Goal: Find specific page/section: Find specific page/section

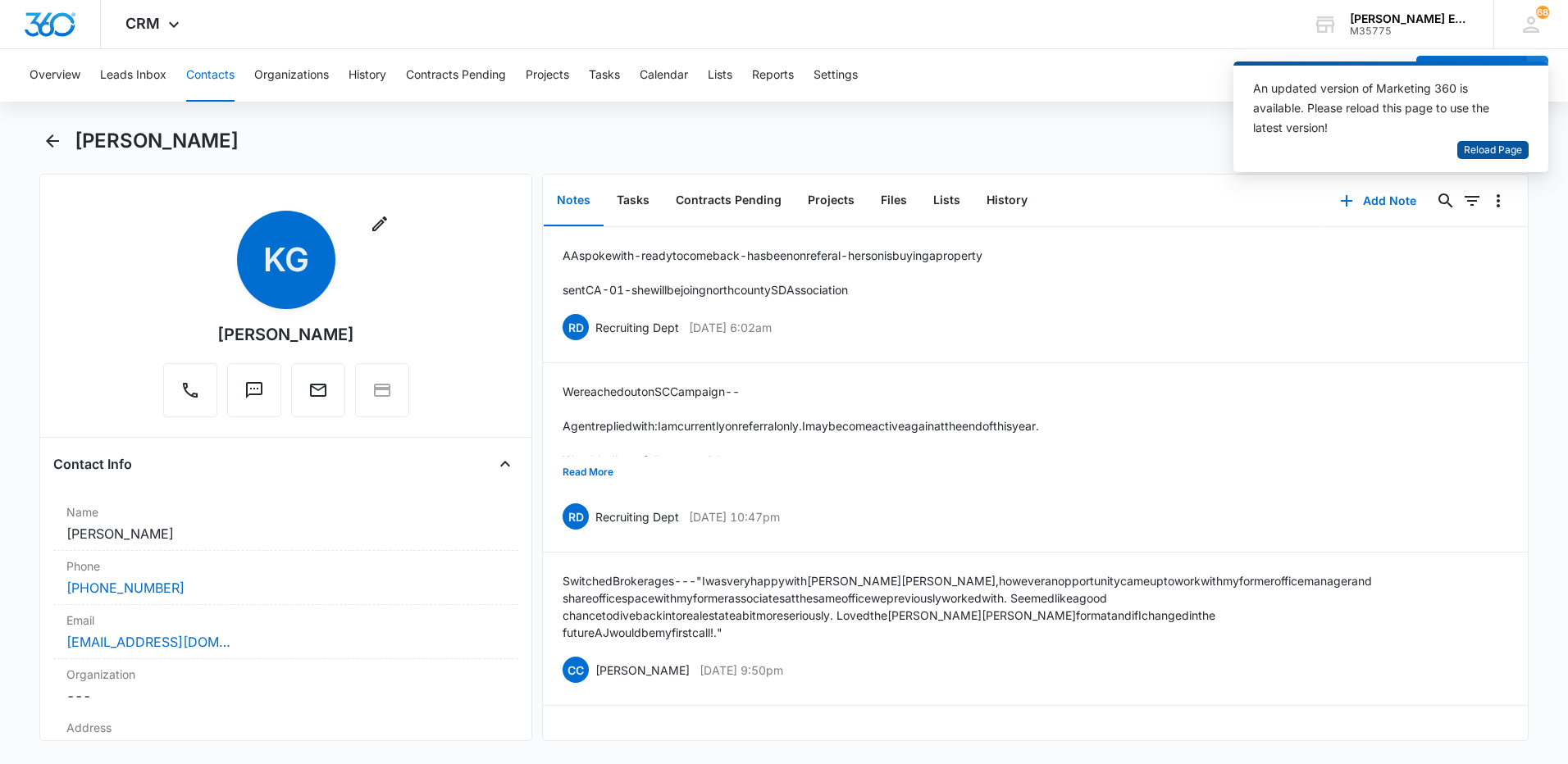
click at [1502, 157] on span "Reload Page" at bounding box center [1492, 150] width 58 height 16
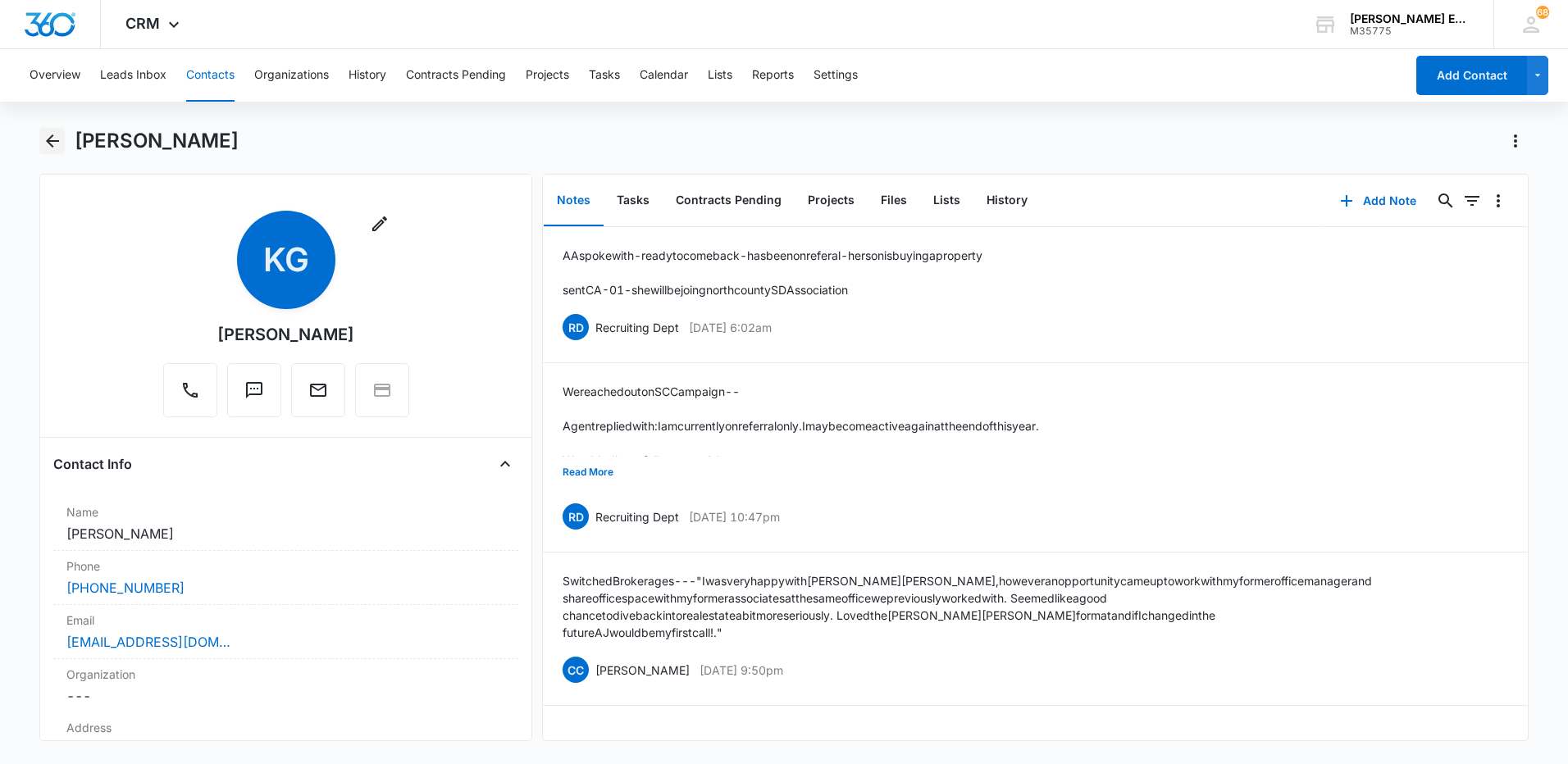
click at [59, 136] on icon "Back" at bounding box center [52, 140] width 19 height 19
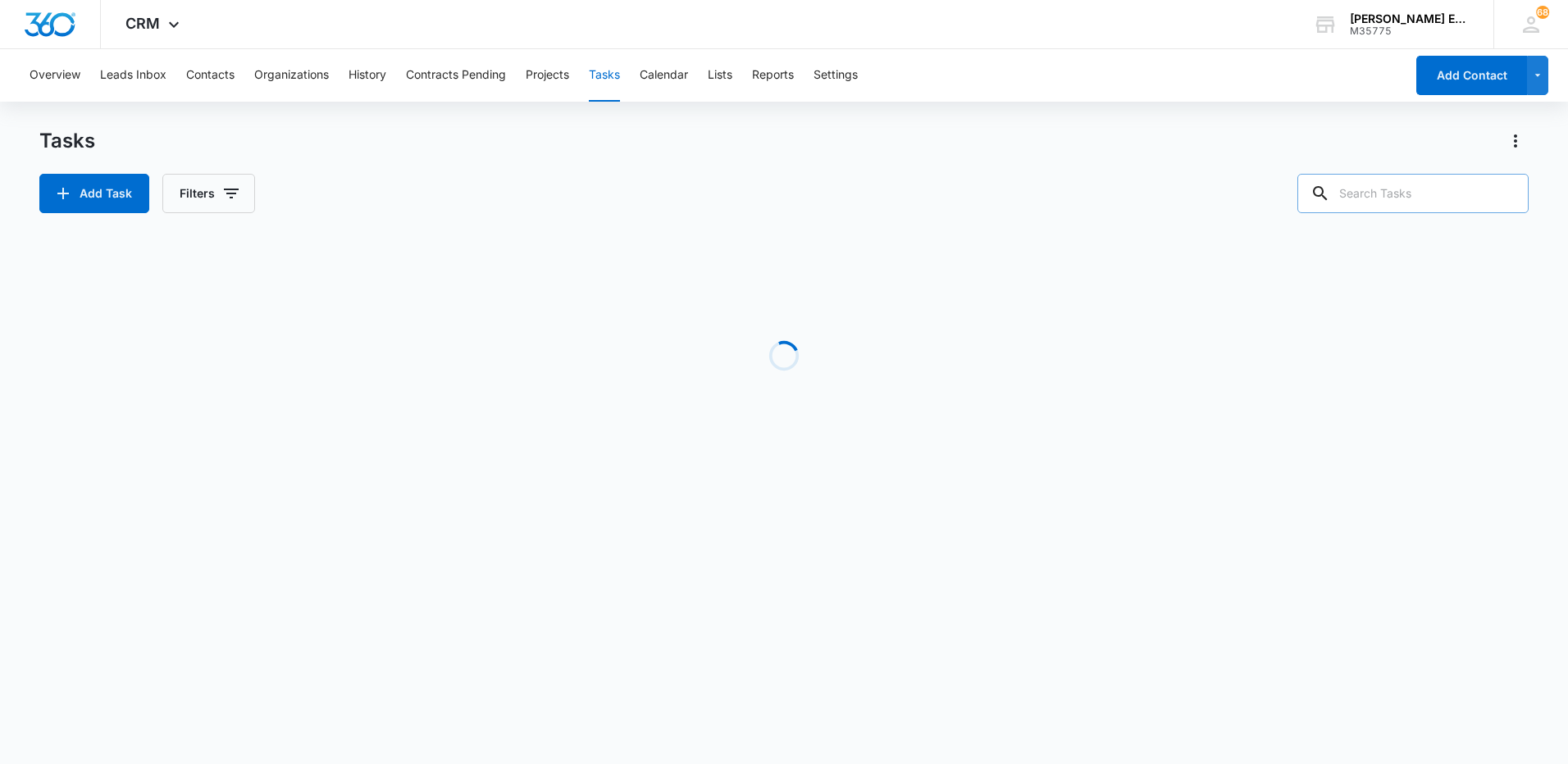
click at [1408, 196] on input "text" at bounding box center [1413, 193] width 232 height 40
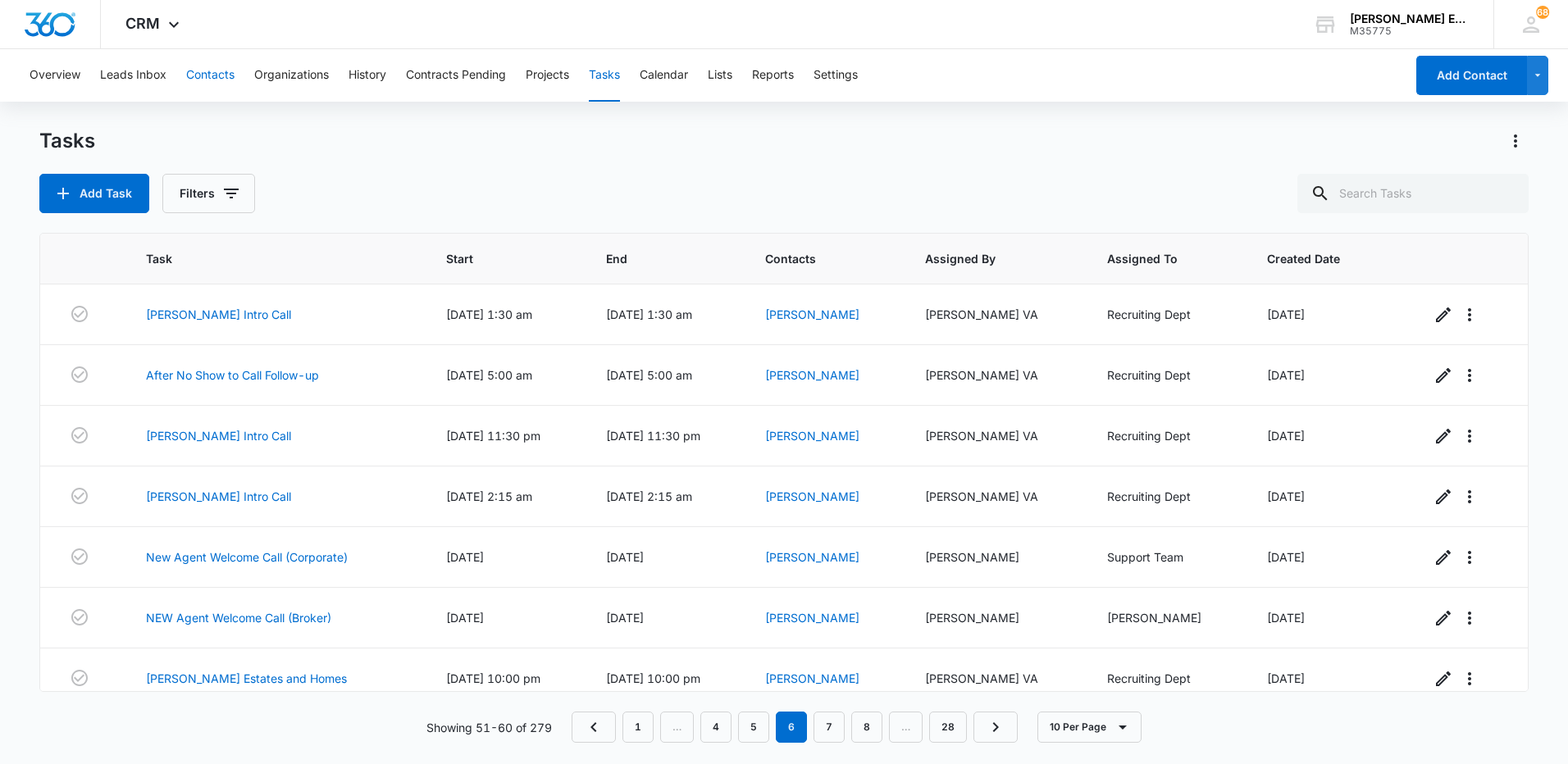
click at [211, 72] on button "Contacts" at bounding box center [210, 75] width 48 height 53
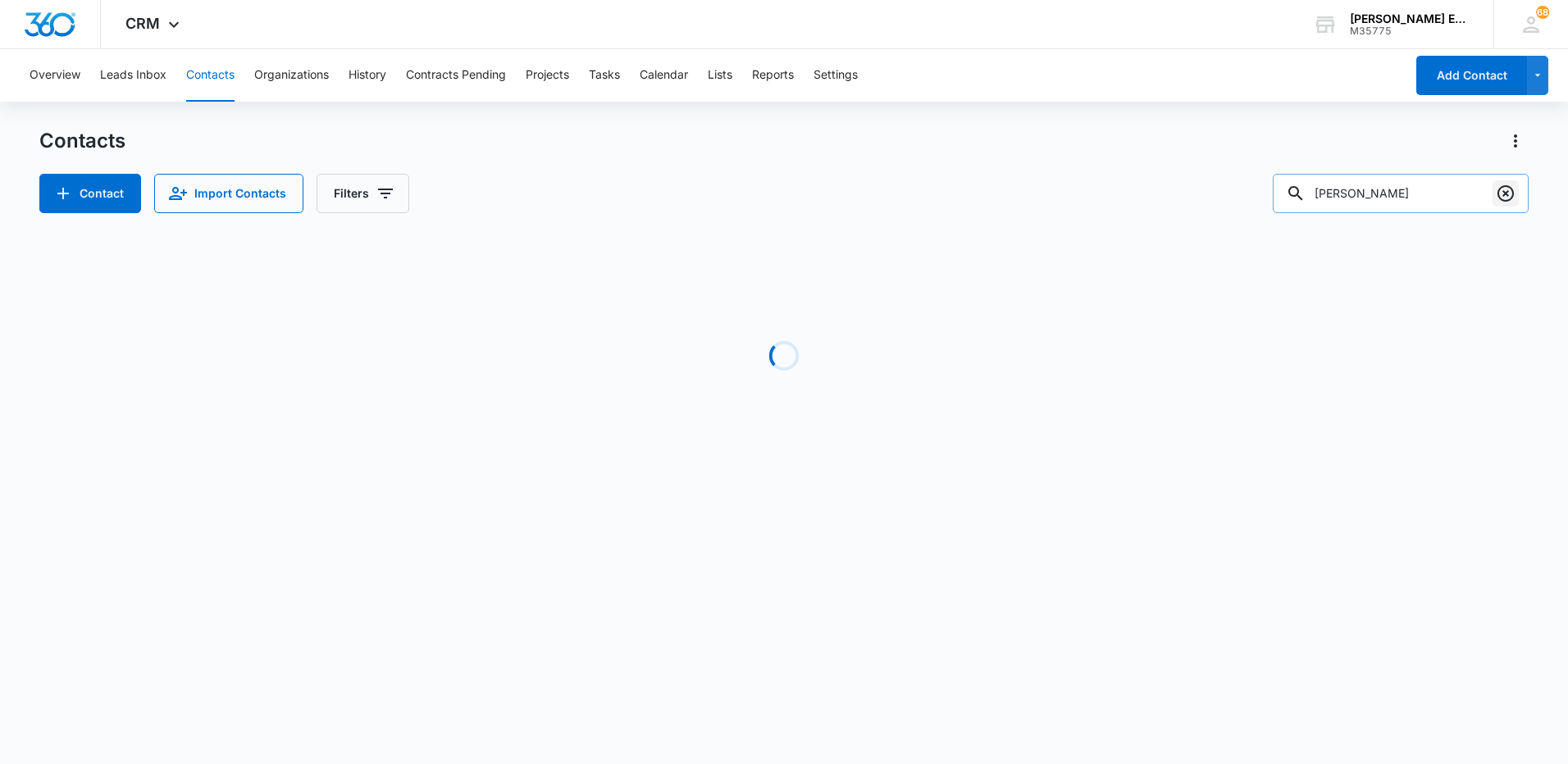
click at [1502, 195] on icon "Clear" at bounding box center [1505, 193] width 19 height 19
click at [1413, 195] on input "text" at bounding box center [1413, 193] width 232 height 40
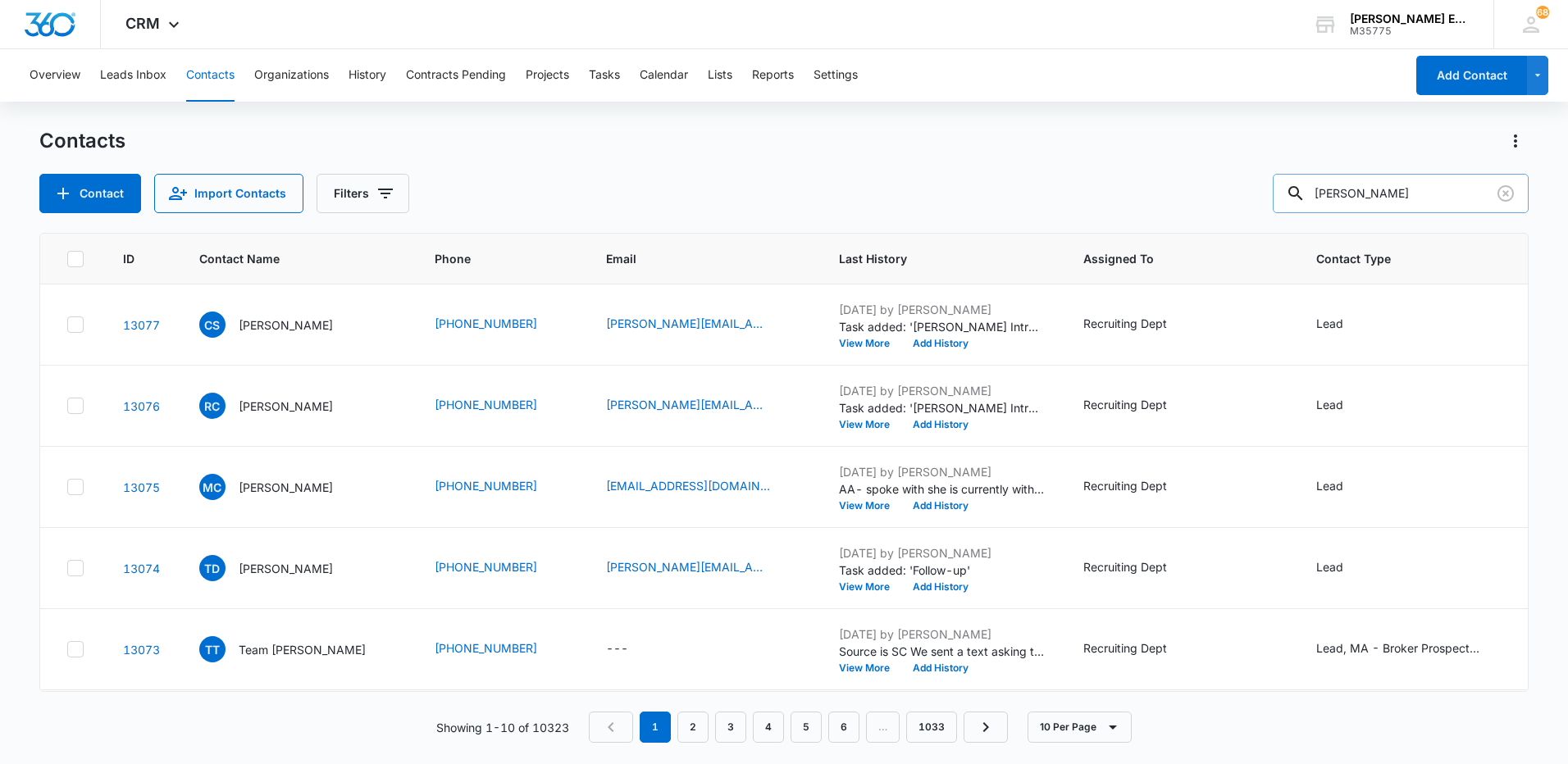
type input "[PERSON_NAME]"
